Goal: Task Accomplishment & Management: Manage account settings

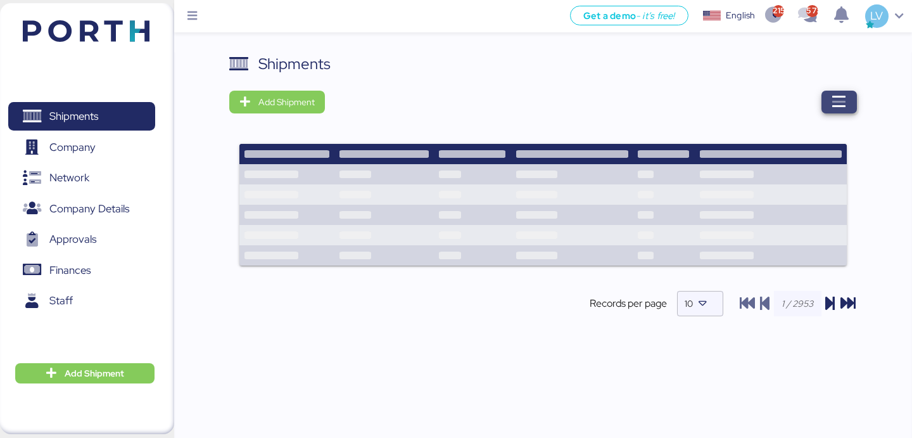
click at [837, 102] on icon "button" at bounding box center [839, 101] width 15 height 15
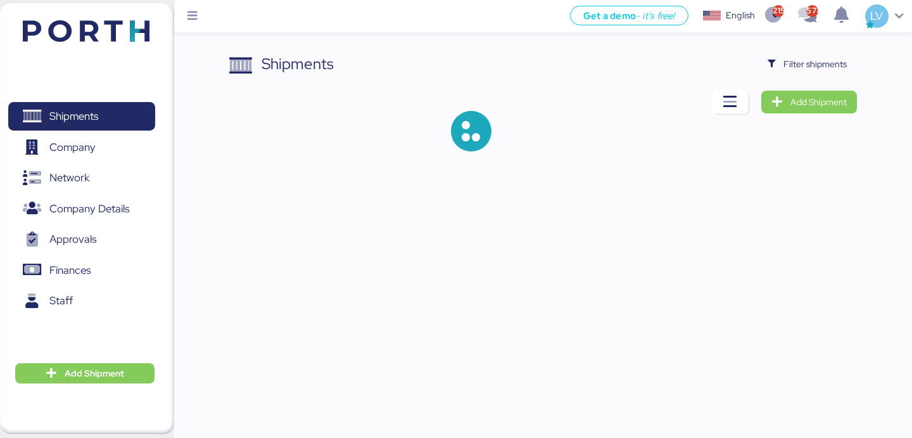
click at [820, 79] on div "Shipments Filter shipments Add Shipment" at bounding box center [542, 112] width 627 height 119
click at [820, 68] on span "Filter shipments" at bounding box center [815, 63] width 63 height 15
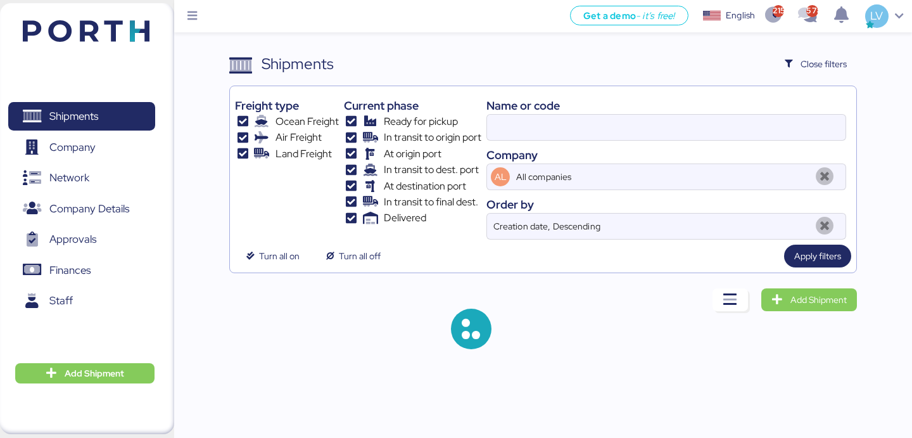
click at [739, 107] on div "Name or code" at bounding box center [666, 105] width 360 height 17
click at [728, 121] on input at bounding box center [666, 127] width 359 height 25
paste input "COSU6422901850"
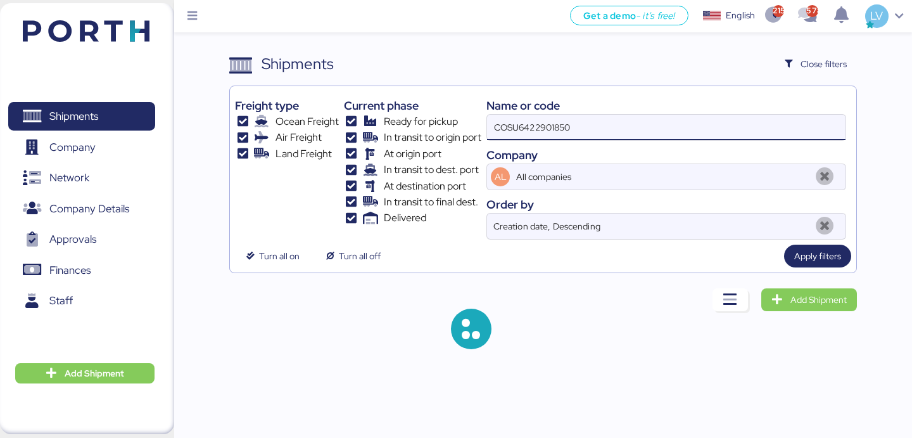
type input "COSU6422901850"
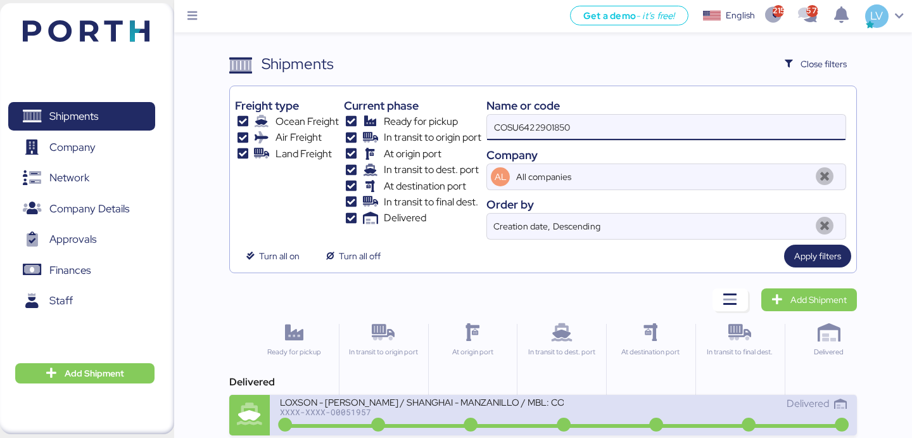
click at [410, 416] on div "XXXX-XXXX-O0051957" at bounding box center [421, 411] width 283 height 9
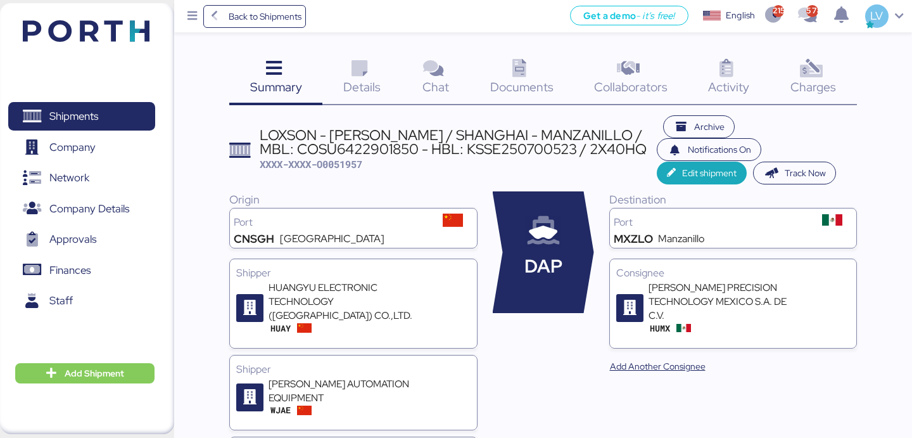
click at [814, 64] on icon at bounding box center [811, 69] width 27 height 18
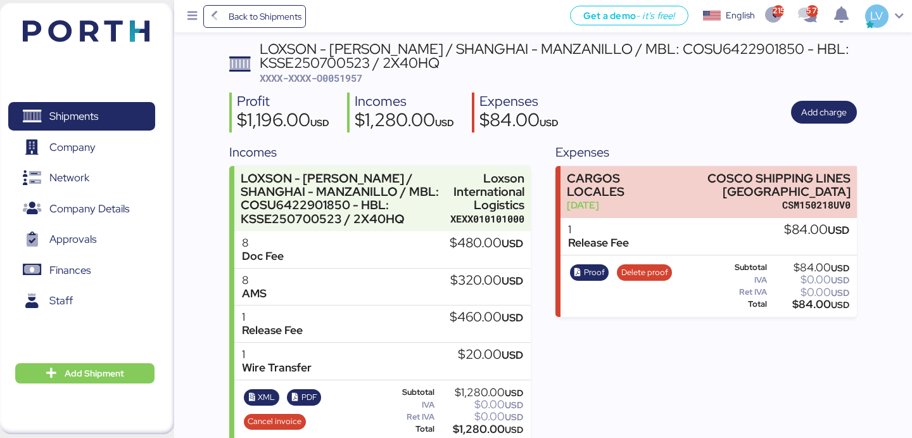
scroll to position [87, 0]
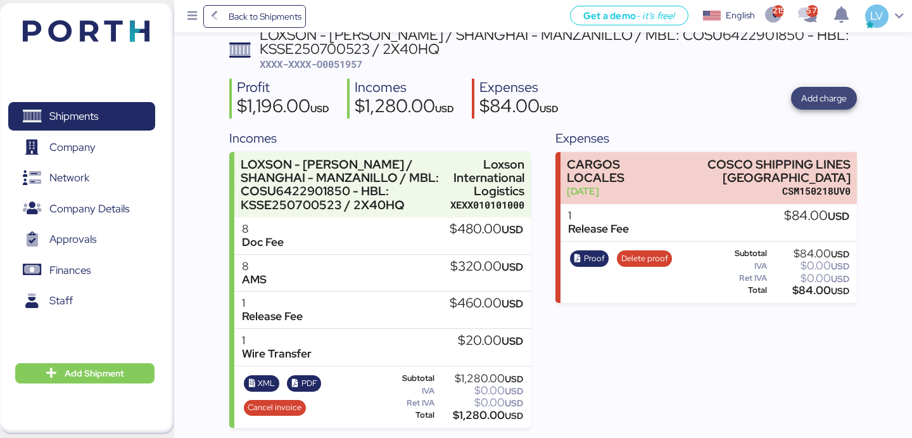
click at [832, 86] on div "Profit $1,196.00 USD Incomes $1,280.00 USD Expenses $84.00 USD Add charge" at bounding box center [542, 99] width 627 height 40
click at [836, 95] on span "Add charge" at bounding box center [824, 98] width 46 height 15
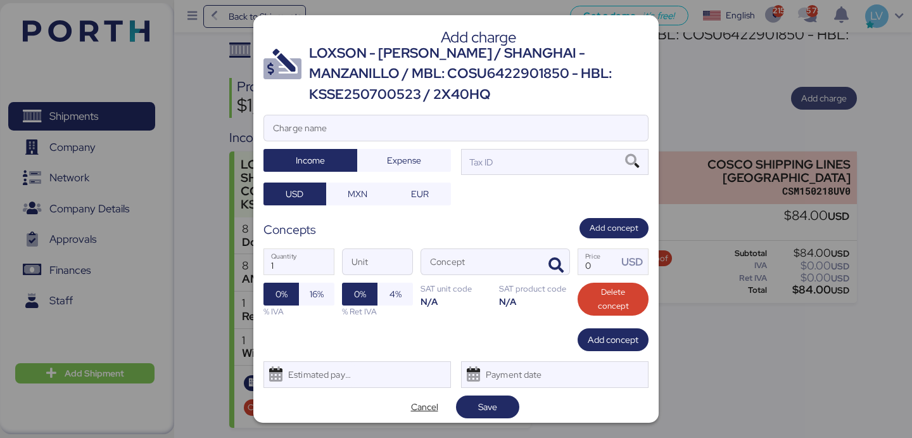
scroll to position [0, 0]
click at [492, 136] on input "Charge name" at bounding box center [456, 127] width 384 height 25
click at [485, 134] on input "Charge name" at bounding box center [456, 127] width 384 height 25
click at [485, 130] on input "Charge name" at bounding box center [456, 127] width 384 height 25
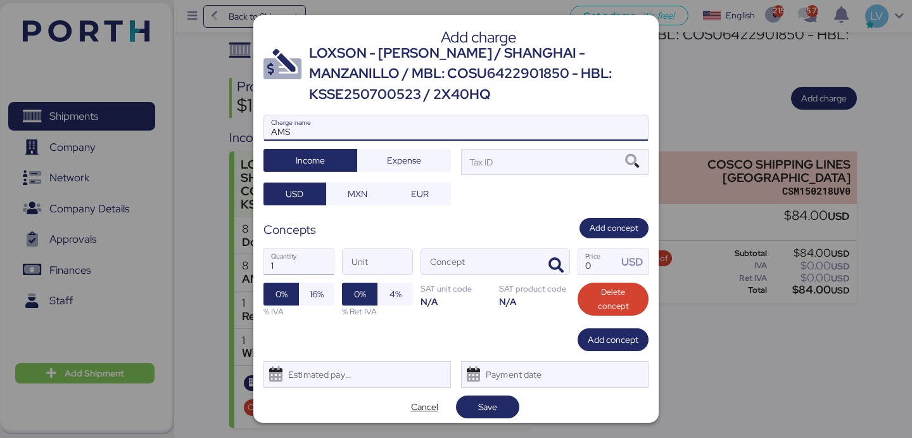
type input "AMS"
click at [286, 269] on input "1" at bounding box center [299, 261] width 70 height 25
type input "8"
click at [562, 263] on icon "button" at bounding box center [556, 265] width 15 height 15
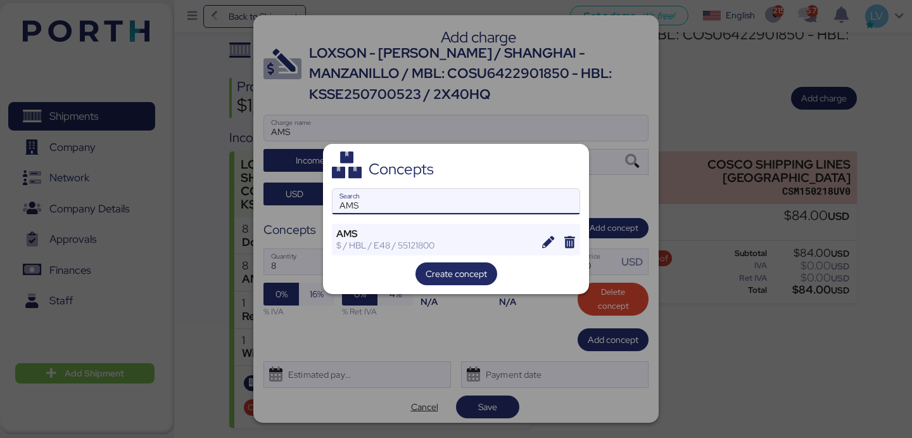
type input "AMS"
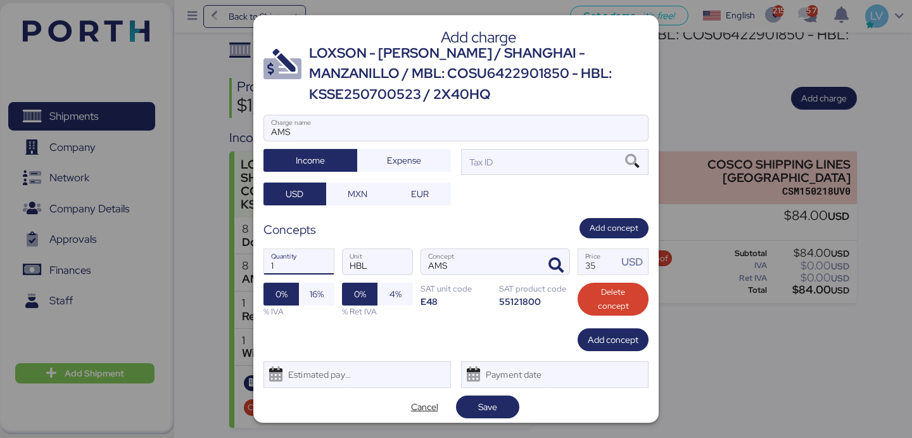
click at [281, 257] on input "1" at bounding box center [299, 261] width 70 height 25
click at [605, 268] on input "35" at bounding box center [597, 261] width 39 height 25
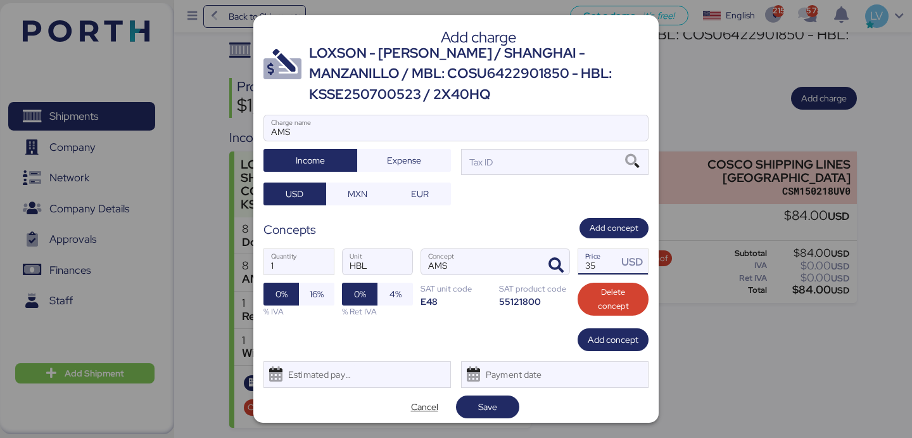
click at [605, 268] on input "35" at bounding box center [597, 261] width 39 height 25
type input "8"
type input "60"
click at [362, 194] on span "MXN" at bounding box center [358, 193] width 20 height 15
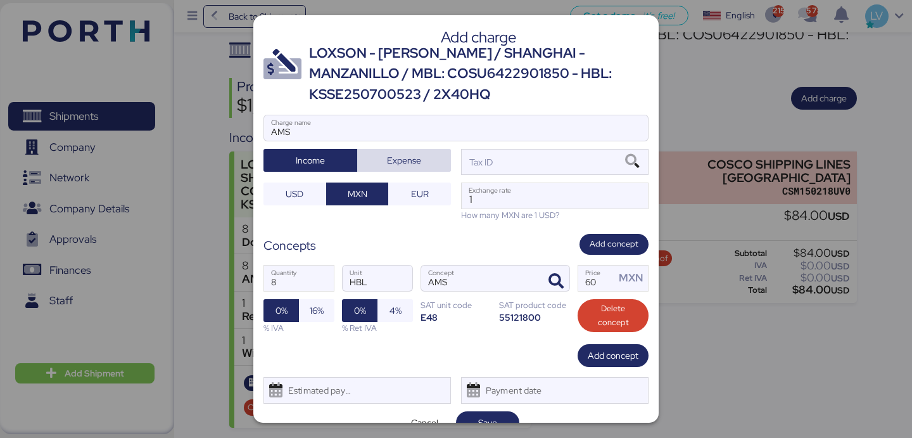
click at [416, 165] on span "Expense" at bounding box center [404, 160] width 34 height 15
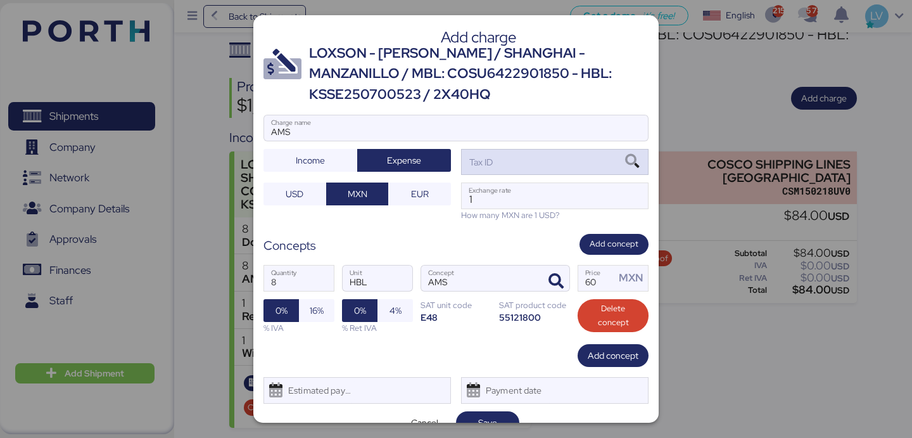
click at [522, 160] on div "Tax ID" at bounding box center [555, 161] width 188 height 25
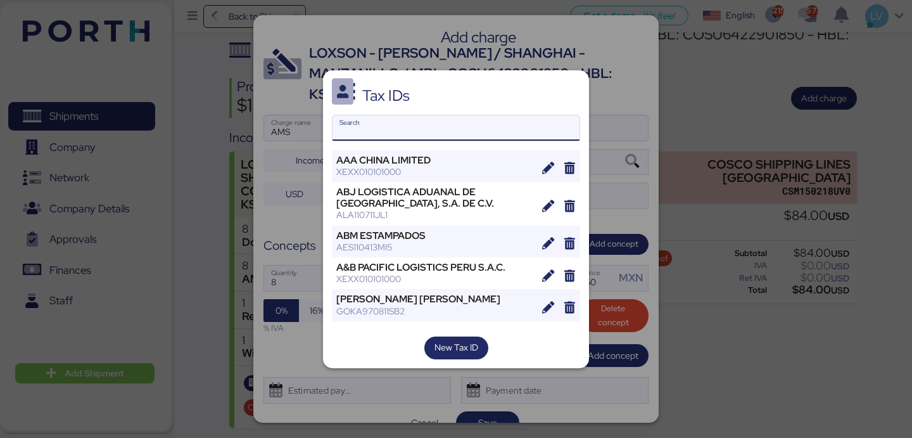
click at [465, 120] on input "Search" at bounding box center [456, 127] width 247 height 25
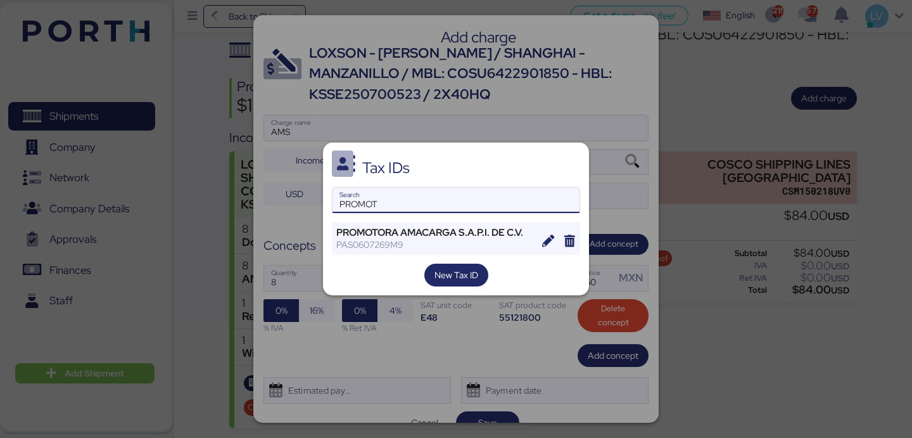
type input "PROMOT"
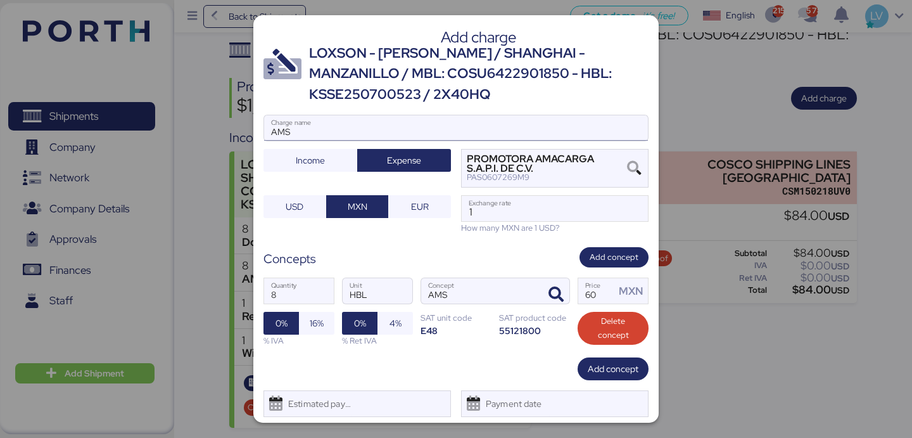
click at [419, 128] on input "AMS" at bounding box center [456, 127] width 384 height 25
paste input "7737R525000665"
type input "AMS 7737R525000665"
click at [498, 207] on input "1" at bounding box center [555, 208] width 186 height 25
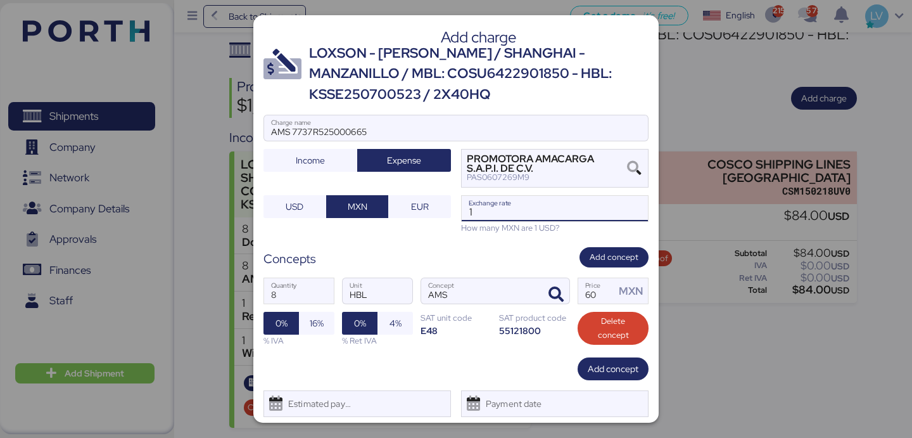
click at [498, 207] on input "1" at bounding box center [555, 208] width 186 height 25
paste input "8.6615"
type input "18.6615"
click at [483, 253] on div "Concepts Add concept" at bounding box center [456, 257] width 385 height 21
click at [321, 320] on span "16%" at bounding box center [317, 322] width 14 height 15
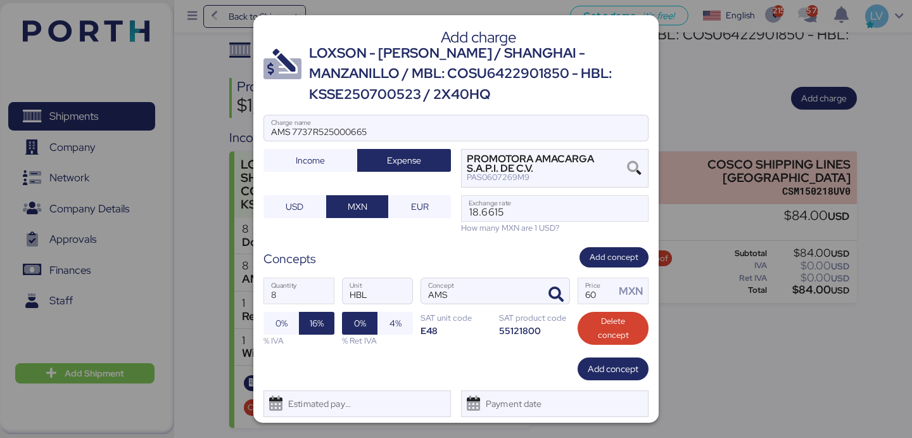
scroll to position [33, 0]
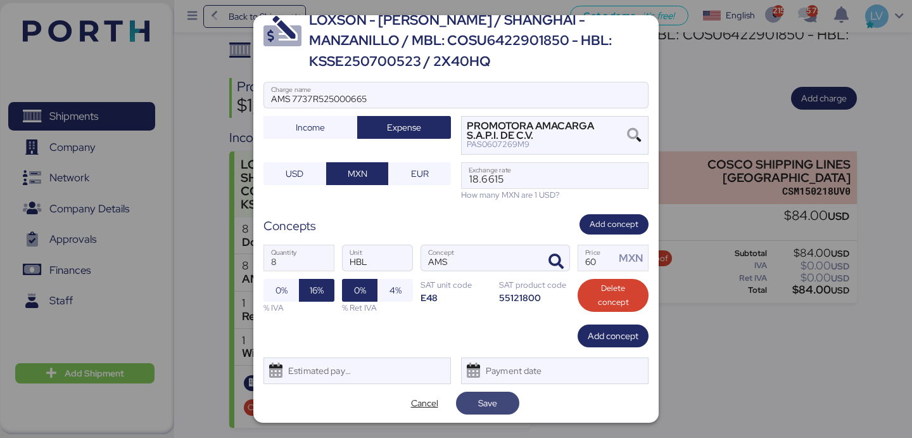
click at [495, 399] on span "Save" at bounding box center [487, 402] width 19 height 15
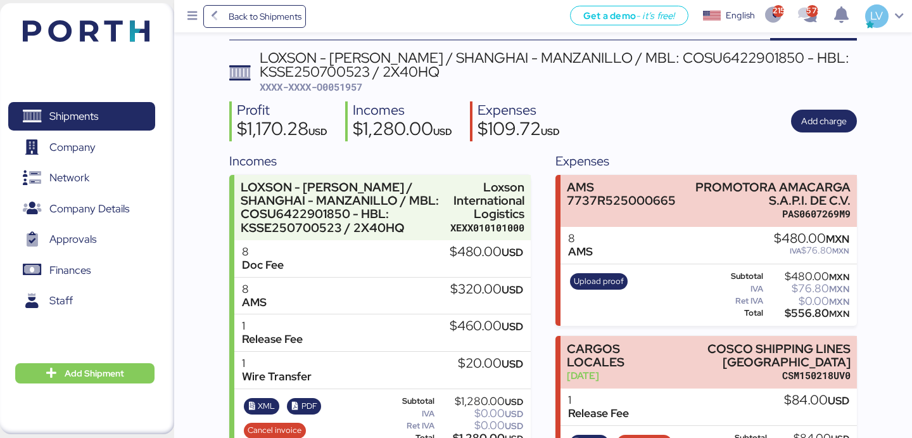
scroll to position [124, 0]
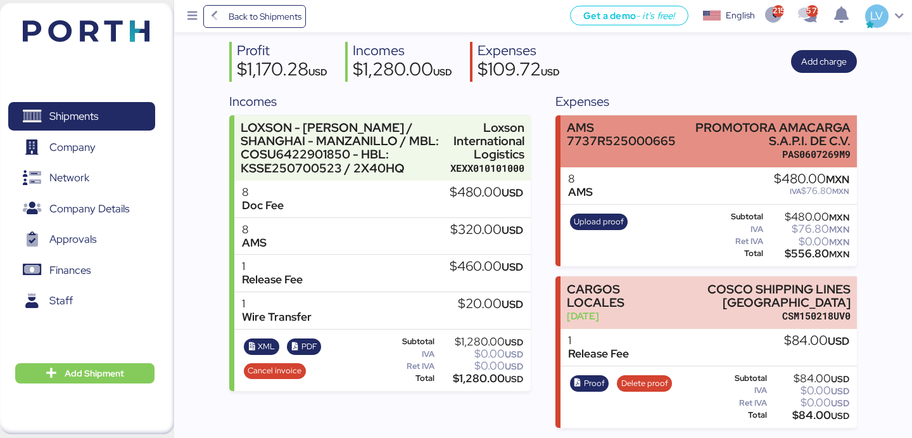
click at [642, 146] on div "AMS 7737R525000665" at bounding box center [621, 134] width 109 height 27
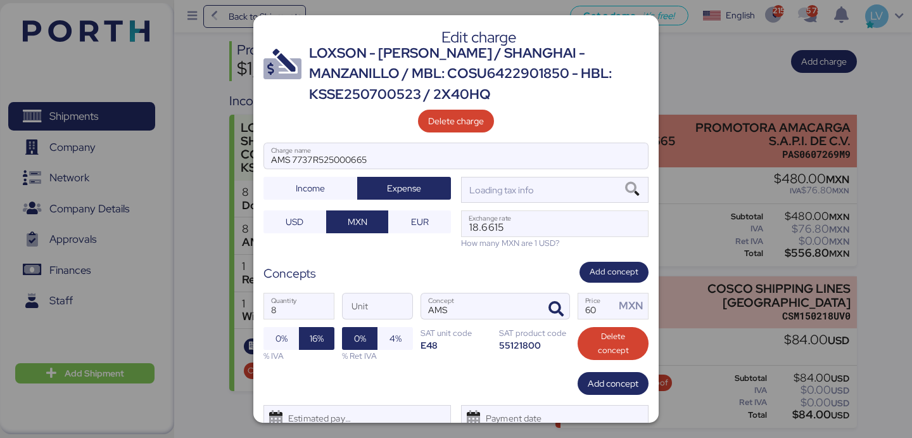
scroll to position [0, 0]
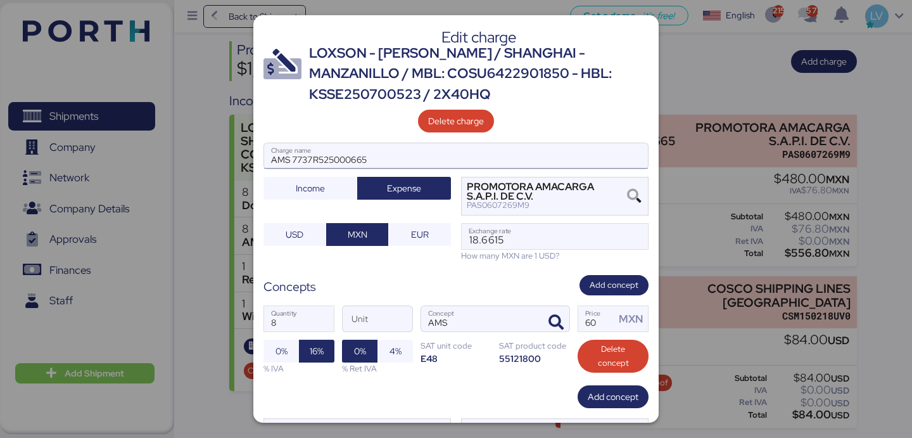
click at [383, 150] on input "AMS 7737R525000665" at bounding box center [456, 155] width 384 height 25
click at [460, 163] on input "AMS 7737R525000665" at bounding box center [456, 155] width 384 height 25
paste input "7737R525000666"
paste input "7737R525000667"
paste input "7737R525000668"
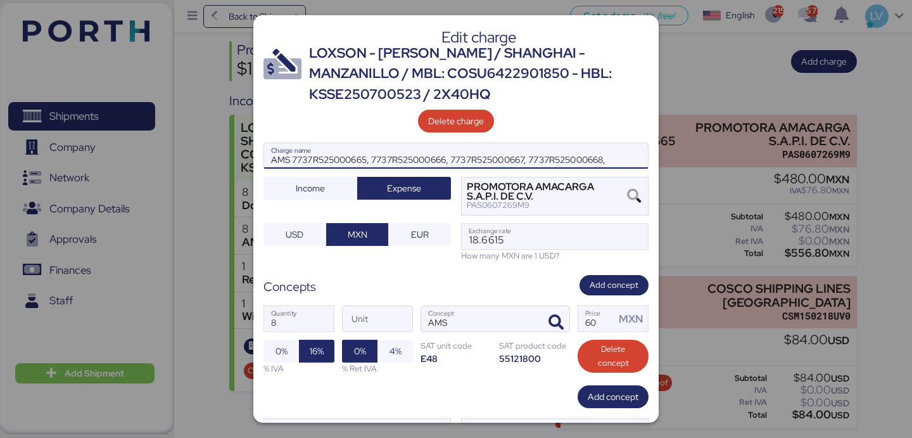
paste input "7737R525000669"
paste input "7737R525000670"
paste input "7737R525000671"
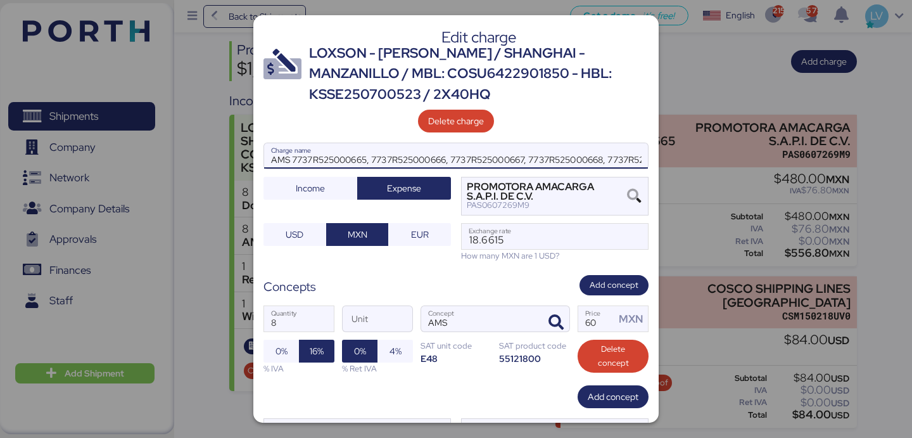
paste input "7737R525000672"
type input "AMS 7737R525000665, 7737R525000666, 7737R525000667, 7737R525000668, 7737R525000…"
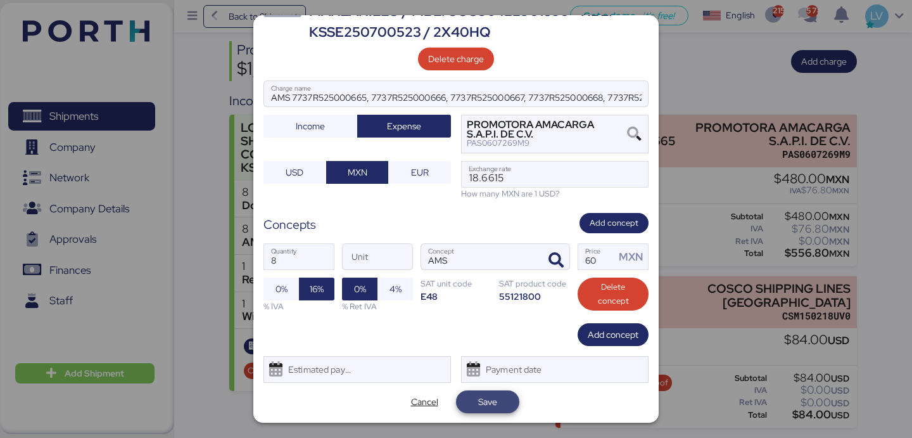
click at [477, 403] on span "Save" at bounding box center [487, 402] width 43 height 18
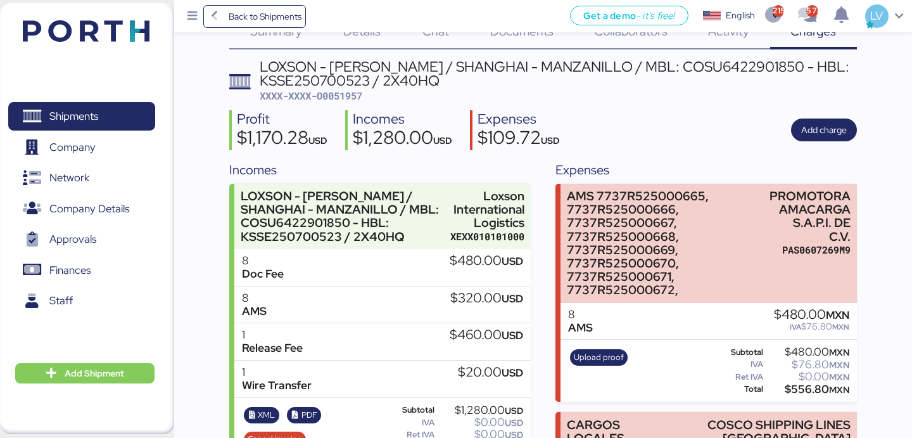
scroll to position [81, 0]
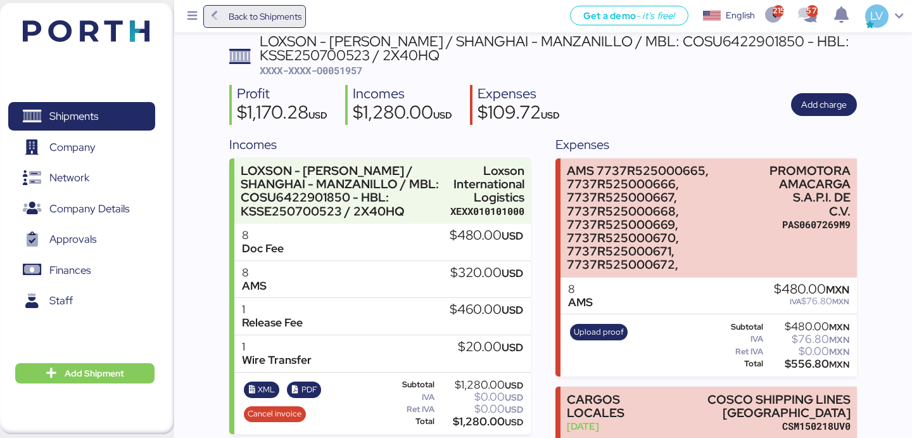
click at [283, 17] on span "Back to Shipments" at bounding box center [265, 16] width 73 height 15
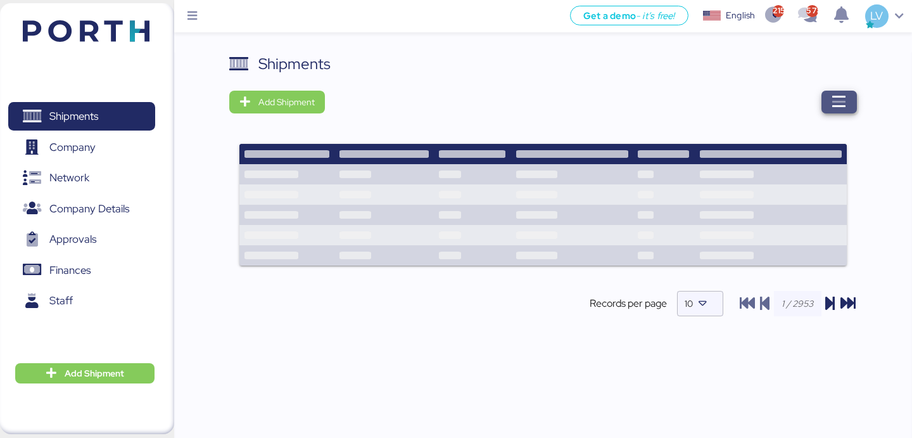
click at [828, 102] on span "button" at bounding box center [839, 102] width 35 height 23
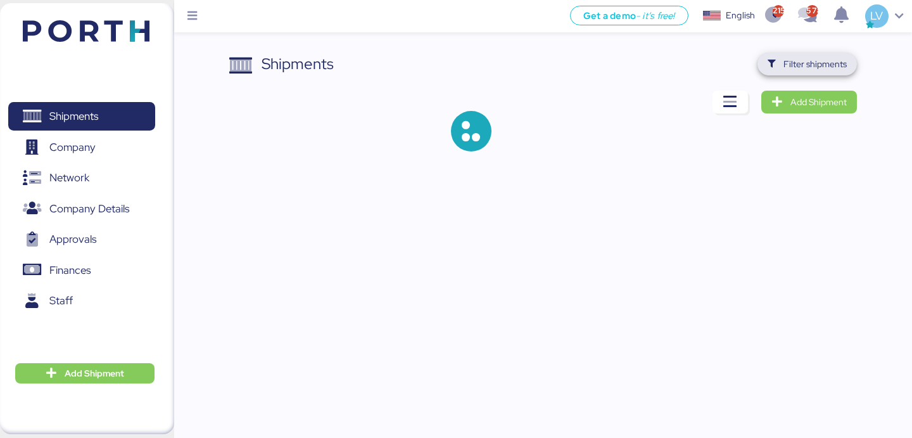
click at [794, 62] on span "Filter shipments" at bounding box center [815, 63] width 63 height 15
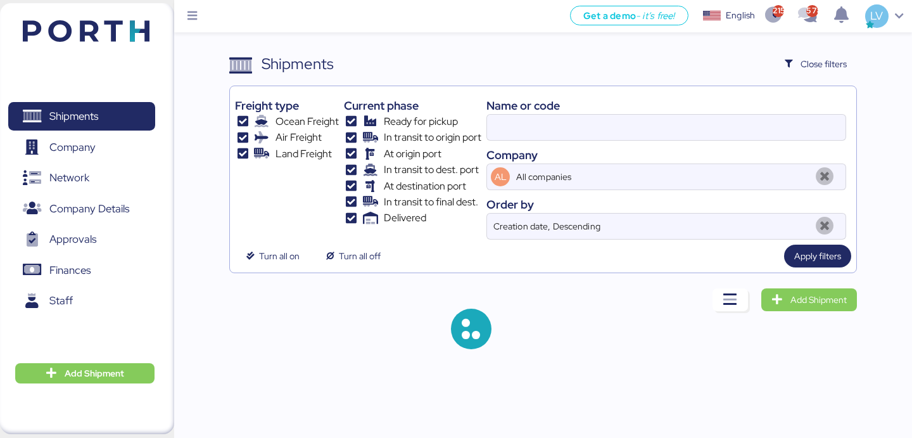
click at [718, 108] on div "Name or code" at bounding box center [666, 105] width 360 height 17
click at [708, 118] on input at bounding box center [666, 127] width 359 height 25
paste input "COSU6424217500"
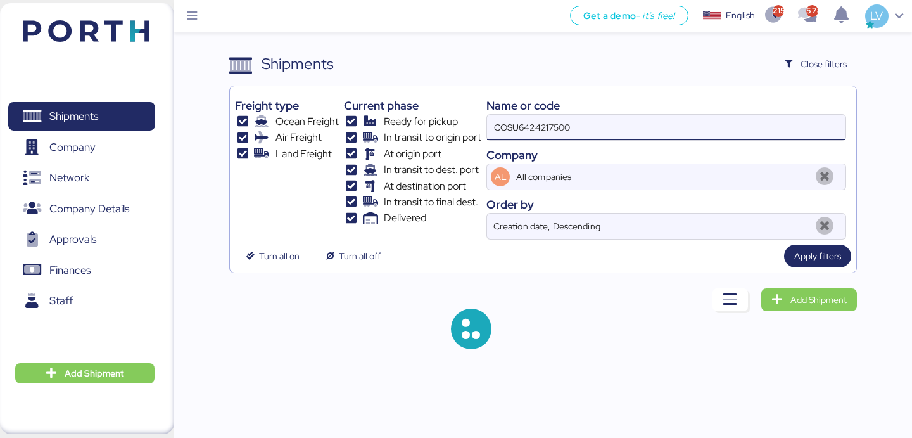
type input "COSU6424217500"
click at [782, 253] on div "Turn all on Turn all off Apply filters" at bounding box center [543, 256] width 616 height 23
click at [815, 253] on span "Apply filters" at bounding box center [817, 255] width 47 height 15
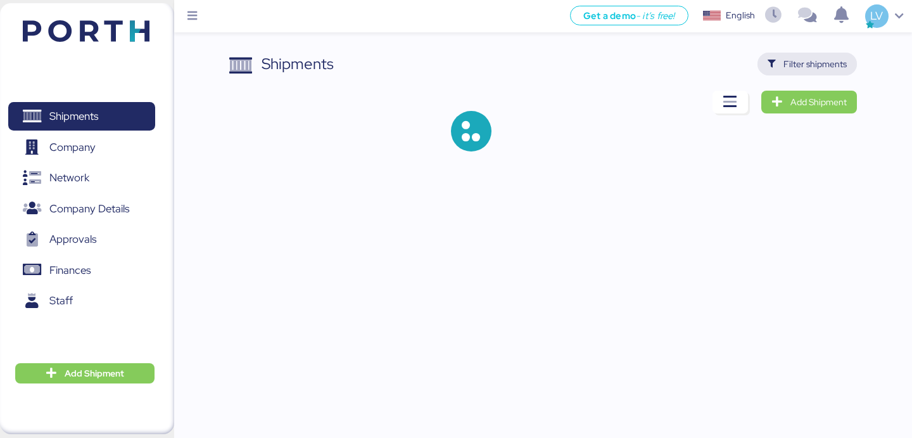
click at [779, 66] on span "Filter shipments" at bounding box center [807, 64] width 79 height 18
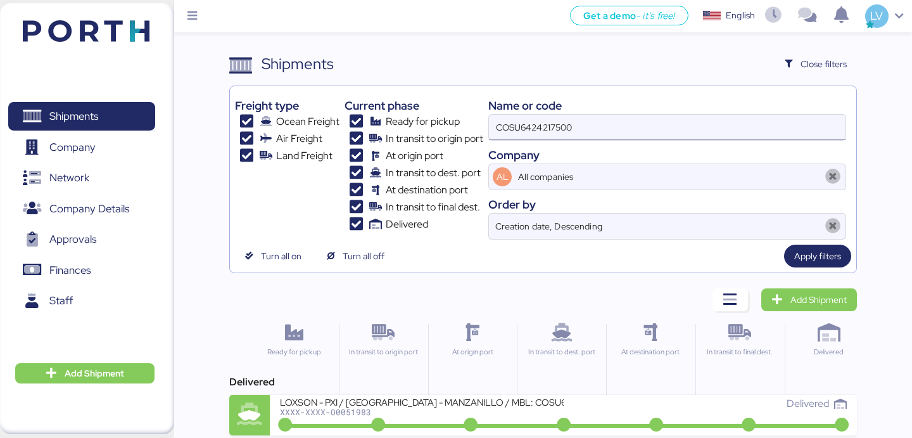
click at [706, 130] on input "COSU6424217500" at bounding box center [667, 127] width 357 height 25
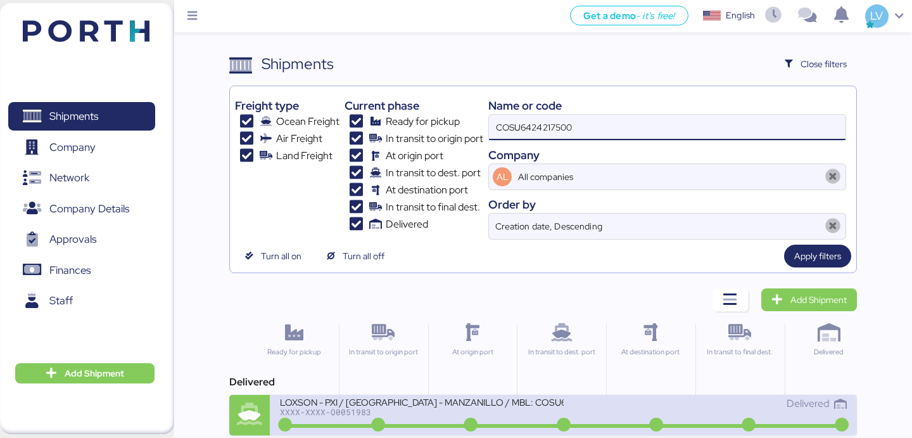
click at [385, 419] on icon at bounding box center [378, 425] width 61 height 14
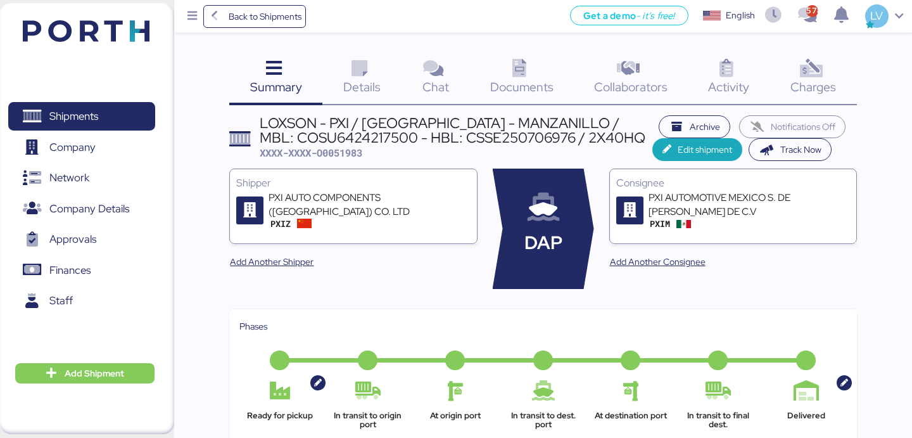
click at [828, 81] on span "Charges" at bounding box center [814, 87] width 46 height 16
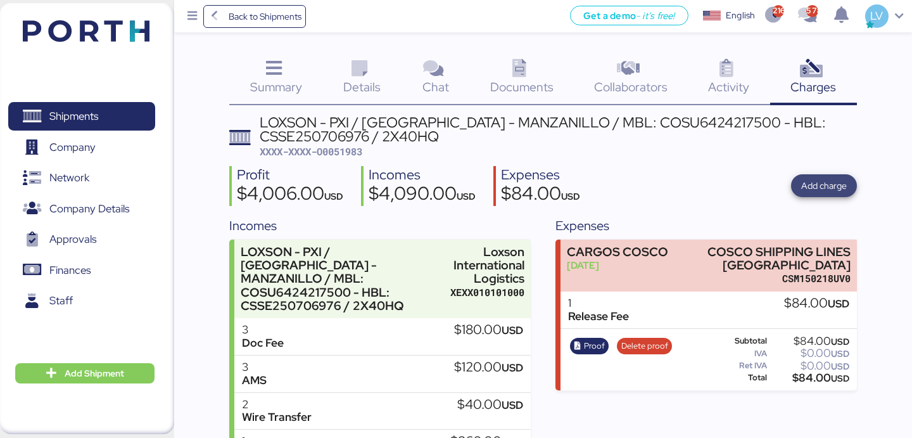
click at [817, 184] on span "Add charge" at bounding box center [824, 185] width 46 height 15
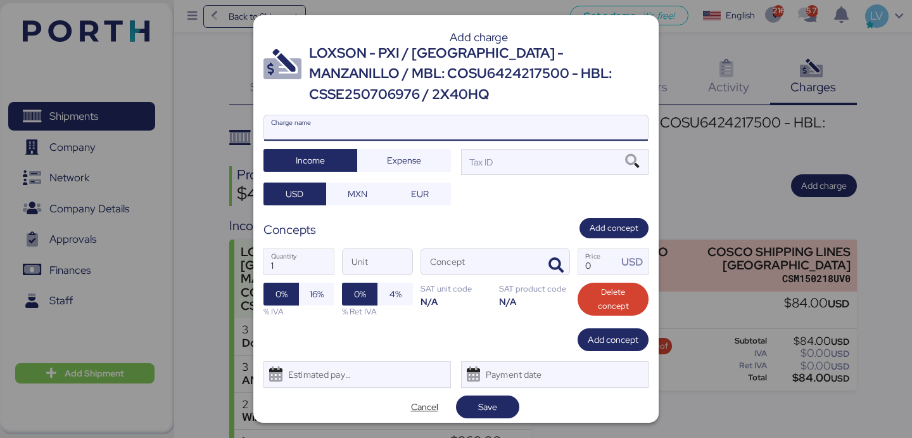
click at [599, 122] on input "Charge name" at bounding box center [456, 127] width 384 height 25
type input "a"
paste input "7737R525000673"
type input "AMS 7737R525000673"
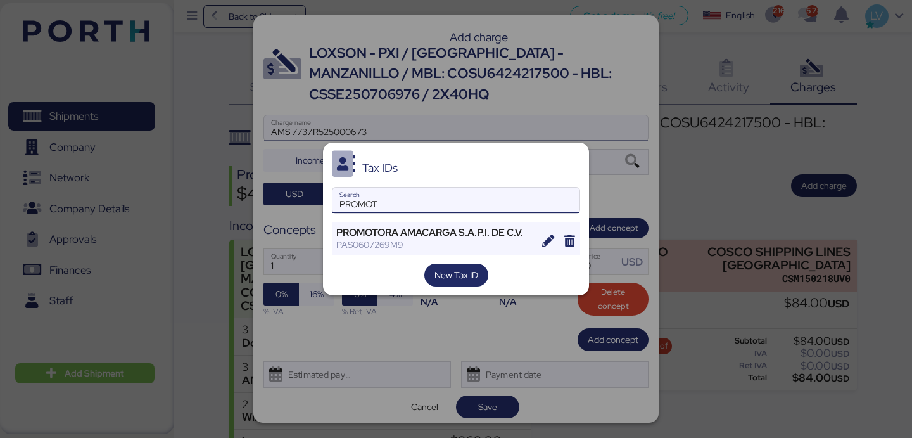
type input "PROMOT"
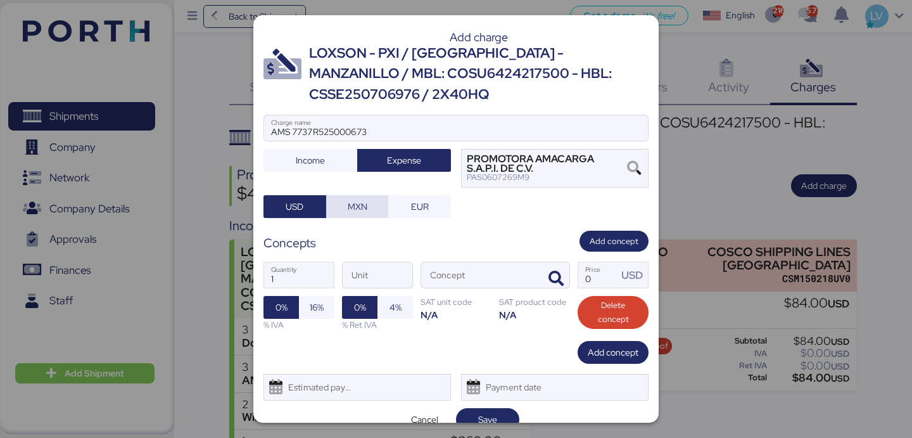
click at [371, 209] on span "MXN" at bounding box center [357, 207] width 42 height 18
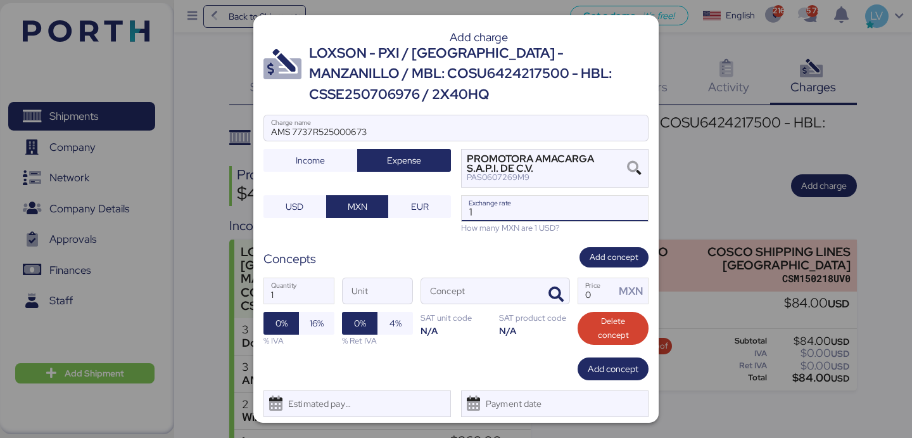
click at [497, 219] on input "1" at bounding box center [555, 208] width 186 height 25
paste input "8.6615"
type input "18.6615"
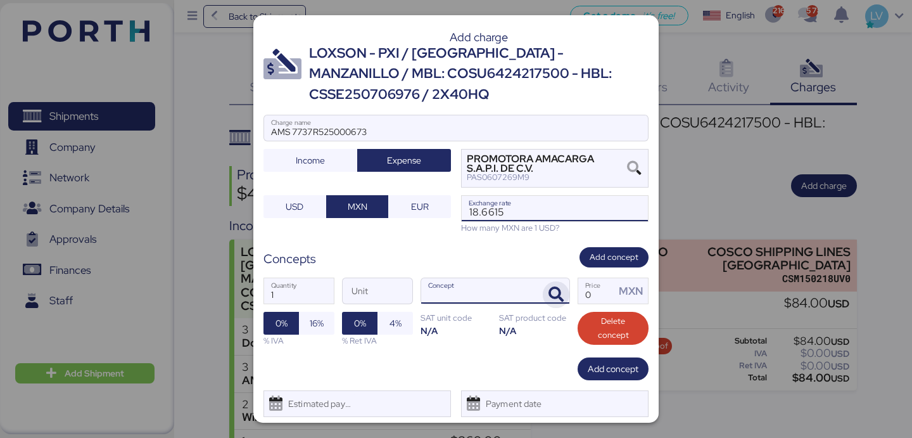
click at [554, 287] on icon "button" at bounding box center [556, 294] width 15 height 15
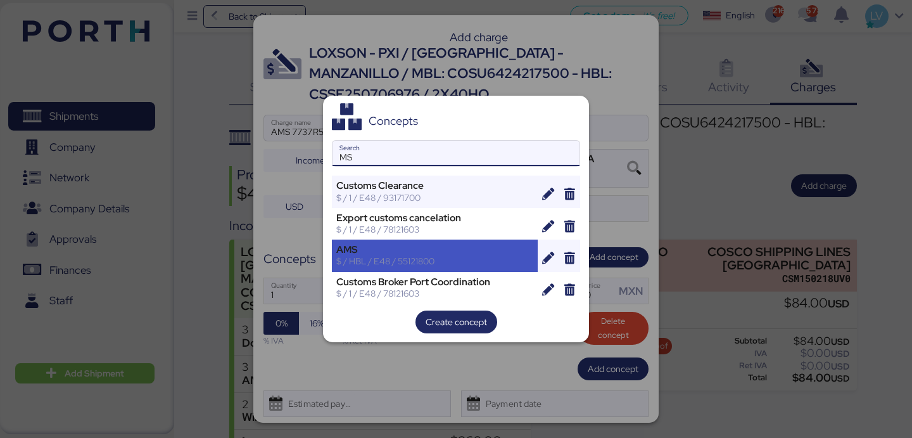
type input "MS"
click at [486, 260] on div "$ / HBL / E48 / 55121800" at bounding box center [434, 260] width 197 height 11
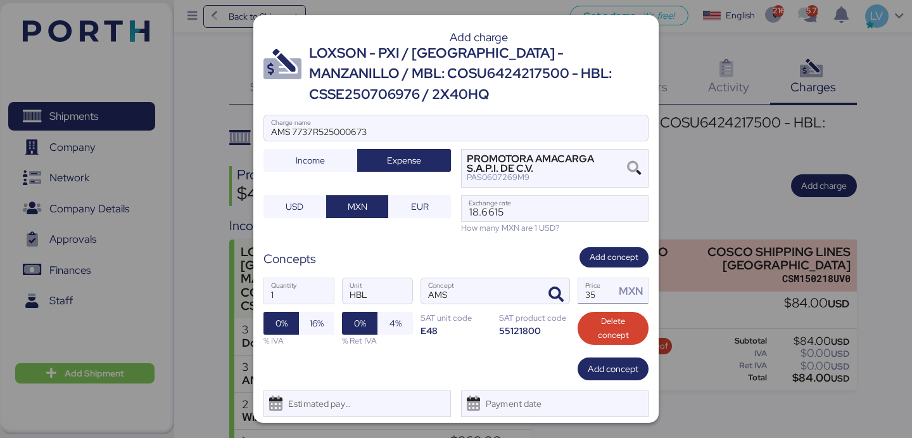
click at [584, 298] on input "35" at bounding box center [596, 290] width 37 height 25
type input "60"
click at [317, 328] on span "16%" at bounding box center [317, 322] width 14 height 15
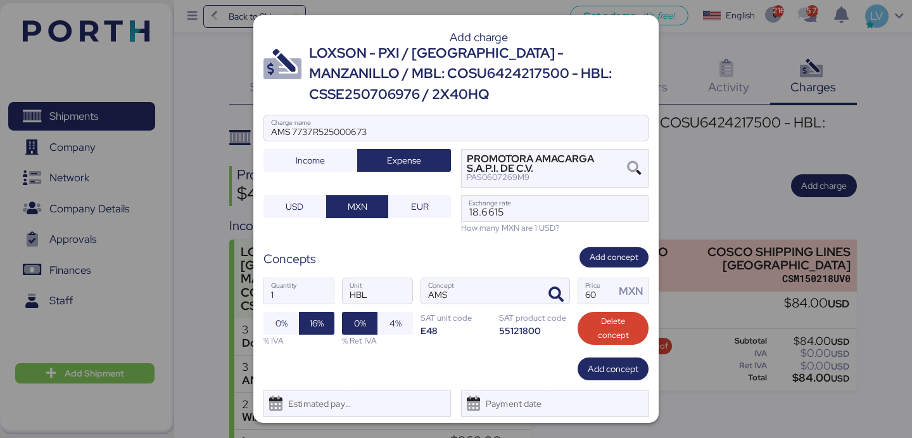
scroll to position [34, 0]
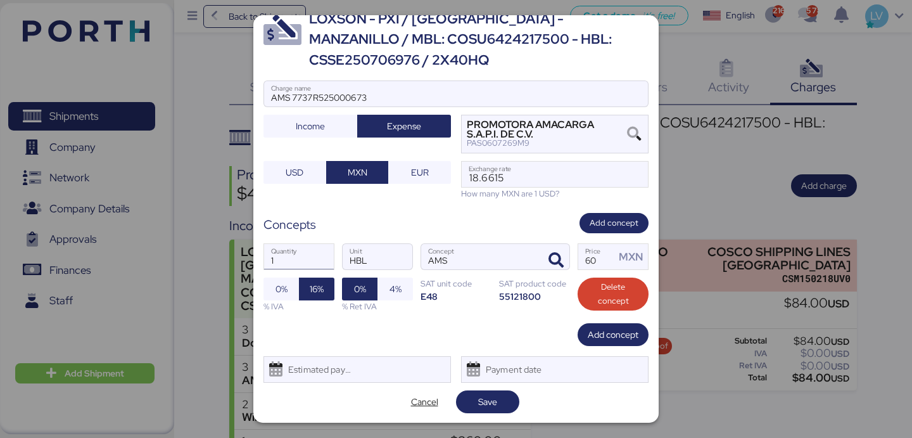
click at [312, 260] on input "1" at bounding box center [299, 256] width 70 height 25
click at [491, 411] on span "Save" at bounding box center [487, 401] width 63 height 23
type input "3"
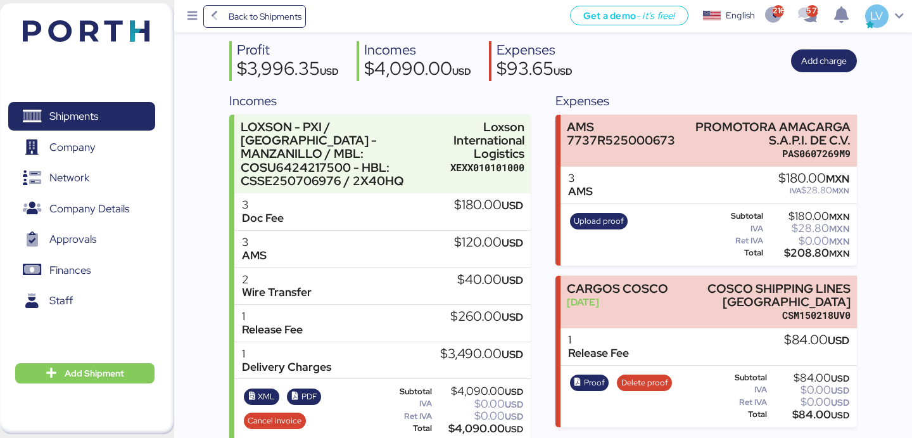
scroll to position [90, 0]
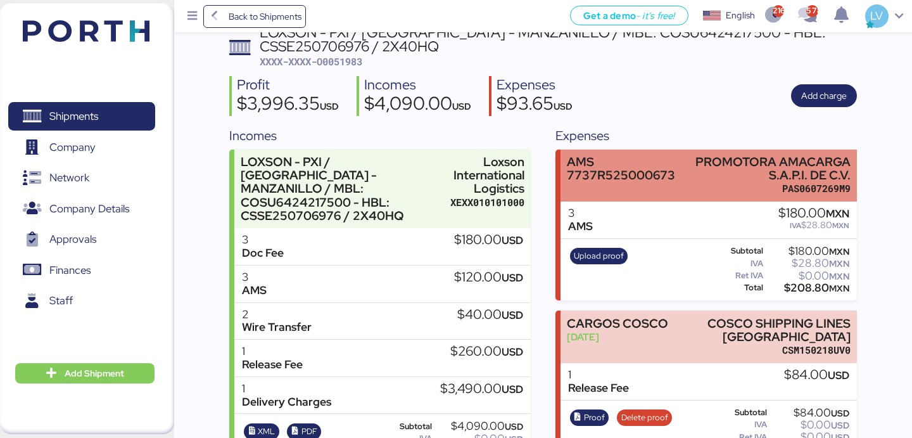
click at [675, 190] on div "AMS 7737R525000673 PROMOTORA AMACARGA S.A.P.I. DE C.V. PAS0607269M9" at bounding box center [709, 175] width 296 height 53
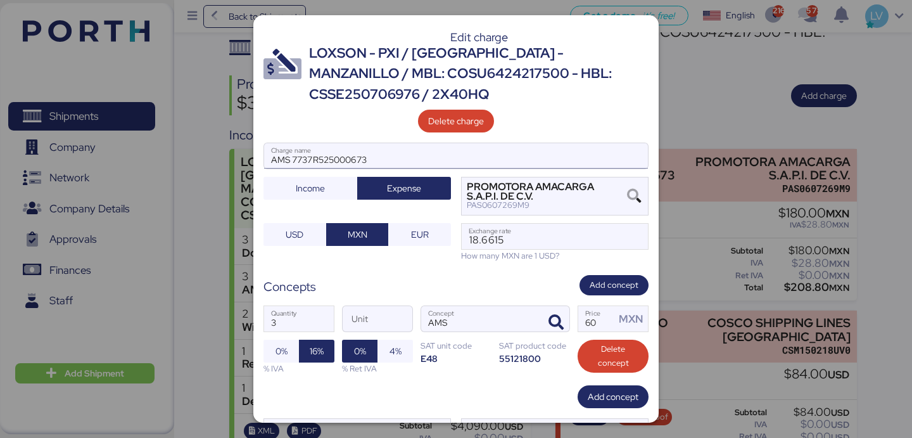
click at [586, 155] on input "AMS 7737R525000673" at bounding box center [456, 155] width 384 height 25
paste input "7737R525000674"
paste input "7737R525000675"
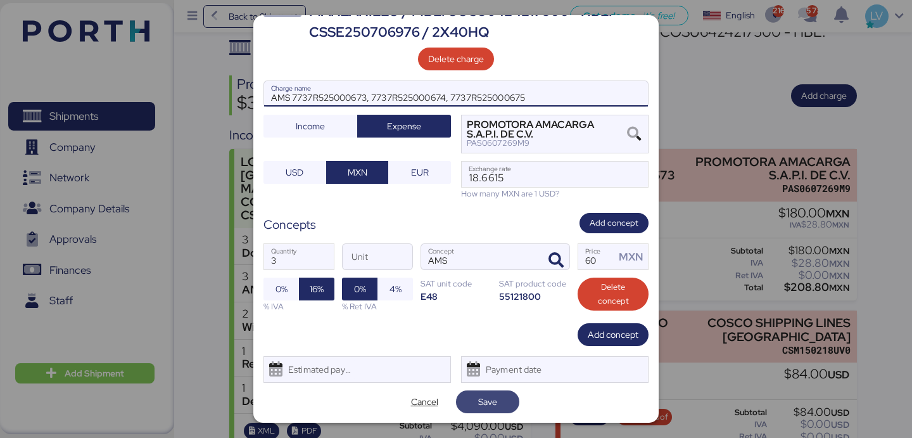
type input "AMS 7737R525000673, 7737R525000674, 7737R525000675"
click at [479, 405] on span "Save" at bounding box center [487, 401] width 19 height 15
